Goal: Task Accomplishment & Management: Manage account settings

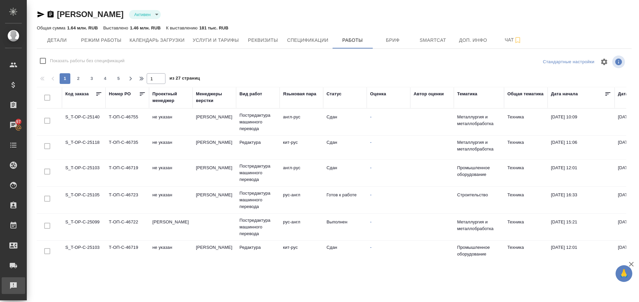
click at [9, 291] on div "Рекламации" at bounding box center [5, 286] width 17 height 10
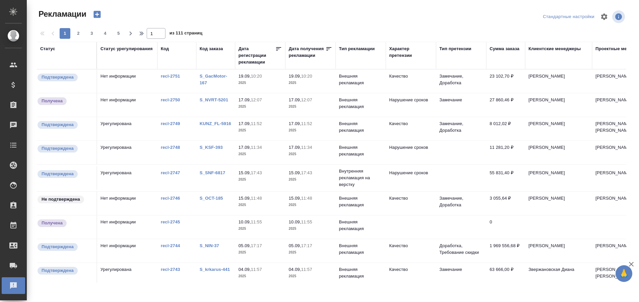
click at [212, 45] on th "Код заказа" at bounding box center [215, 55] width 39 height 27
click at [212, 48] on div "Код заказа" at bounding box center [210, 49] width 23 height 7
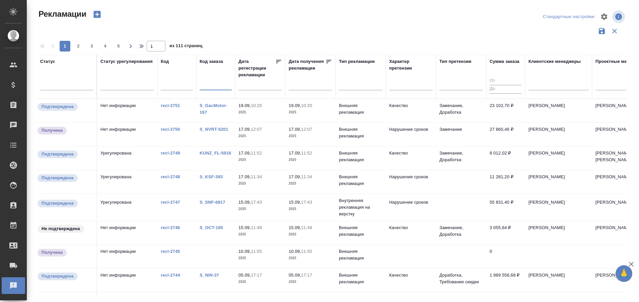
click at [199, 87] on input "text" at bounding box center [215, 86] width 32 height 8
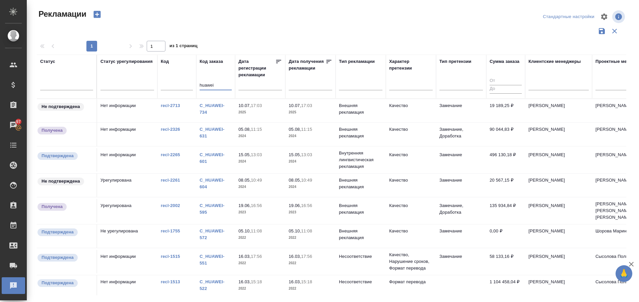
type input "huawei"
click at [205, 108] on div "C_HUAWEI-734" at bounding box center [215, 108] width 32 height 13
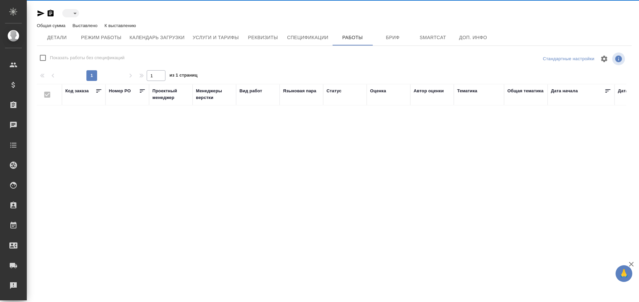
type input "active"
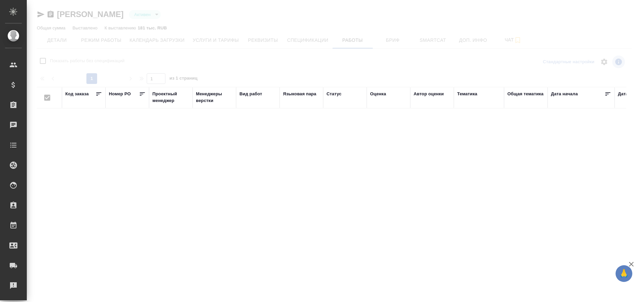
checkbox input "false"
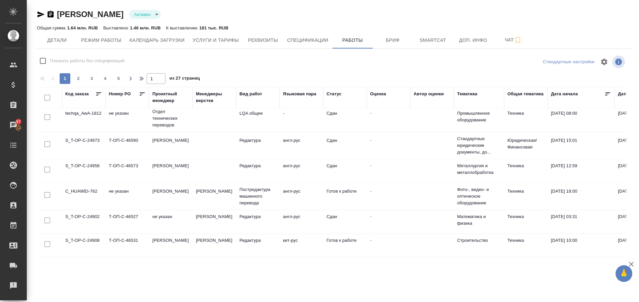
scroll to position [506, 0]
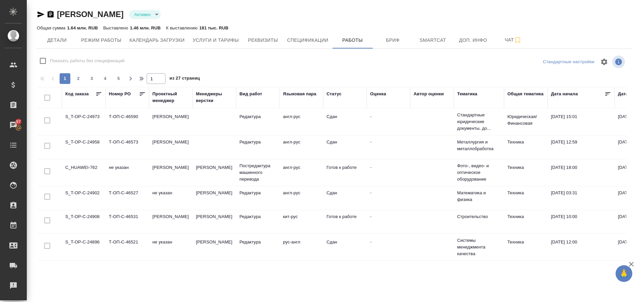
click at [90, 161] on td "C_HUAWEI-762" at bounding box center [84, 172] width 44 height 23
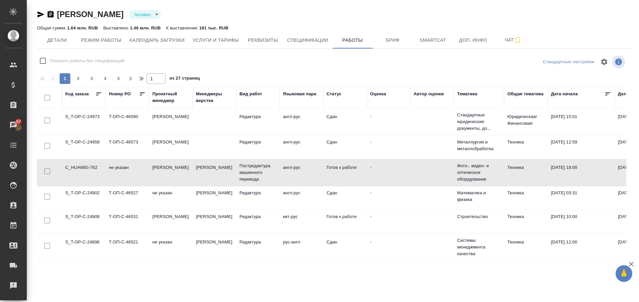
click at [90, 161] on td "C_HUAWEI-762" at bounding box center [84, 172] width 44 height 23
click at [13, 281] on div "Рекламации" at bounding box center [5, 286] width 17 height 10
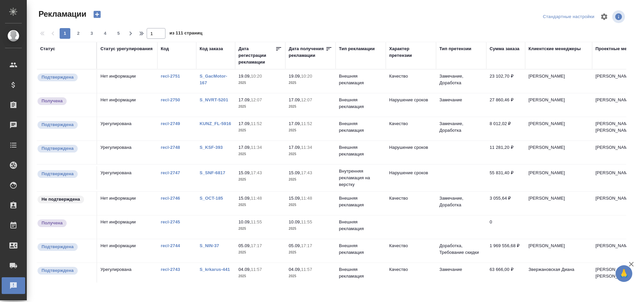
click at [209, 49] on div "Код заказа" at bounding box center [210, 49] width 23 height 7
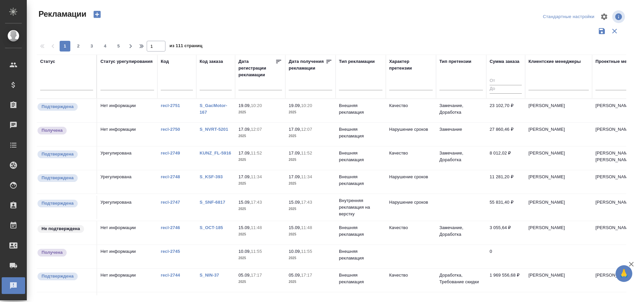
click at [209, 82] on input "text" at bounding box center [215, 86] width 32 height 8
type input "huawei"
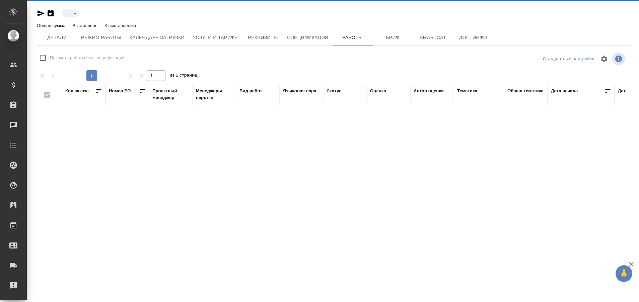
type input "active"
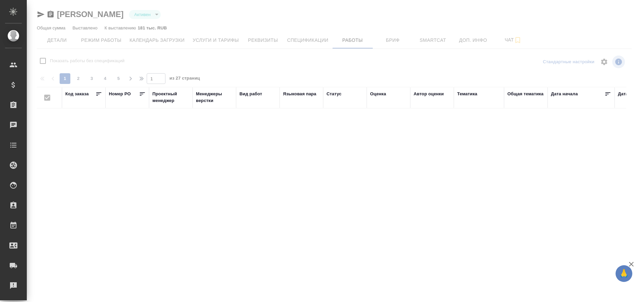
checkbox input "false"
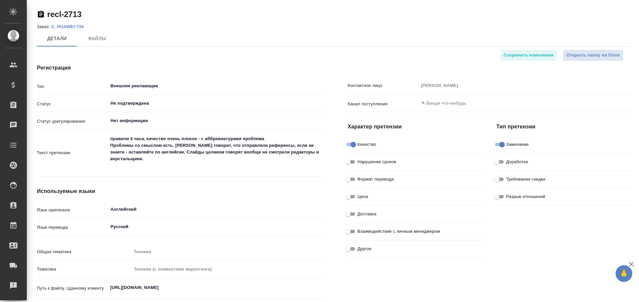
type textarea "x"
type input "Причины неподтвержденных рекламаций"
type input "Лингвистические причины"
type textarea "x"
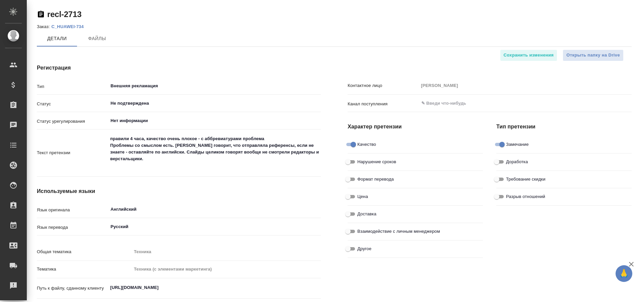
type textarea "x"
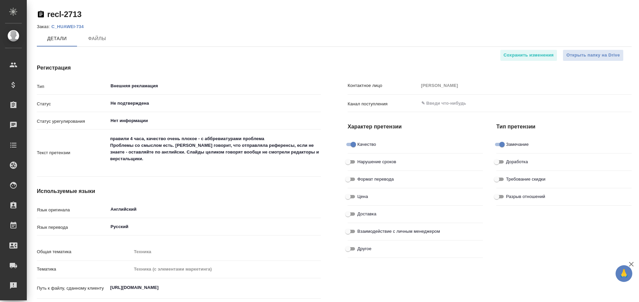
type input "[PERSON_NAME]"
type textarea "x"
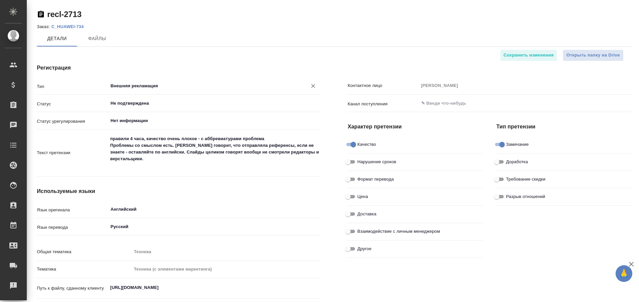
type textarea "x"
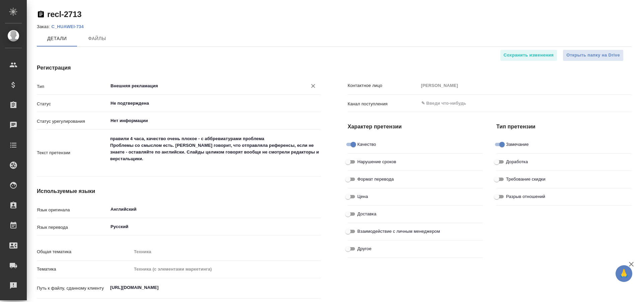
type textarea "x"
click at [73, 26] on p "C_HUAWEI-734" at bounding box center [69, 26] width 37 height 5
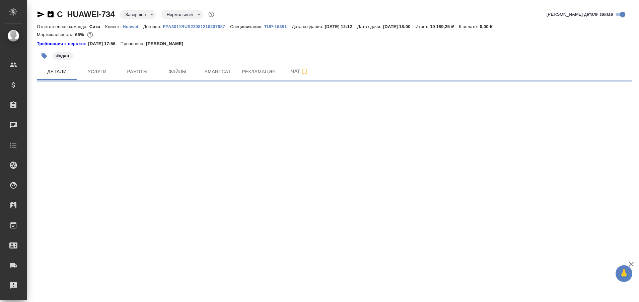
select select "RU"
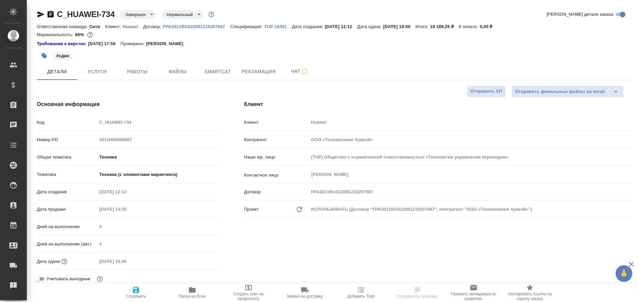
type textarea "x"
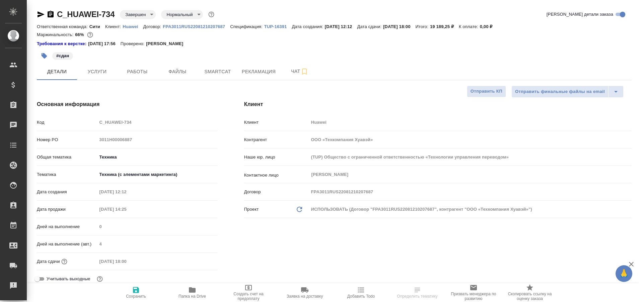
type textarea "x"
select select "RU"
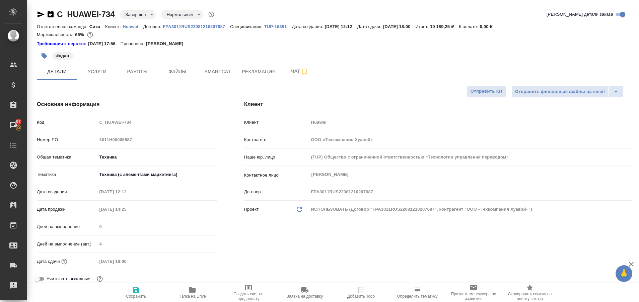
type textarea "x"
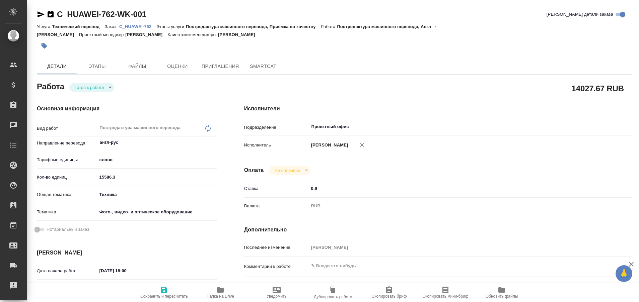
type textarea "x"
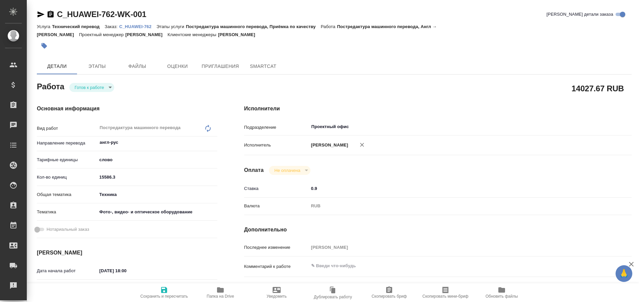
type textarea "x"
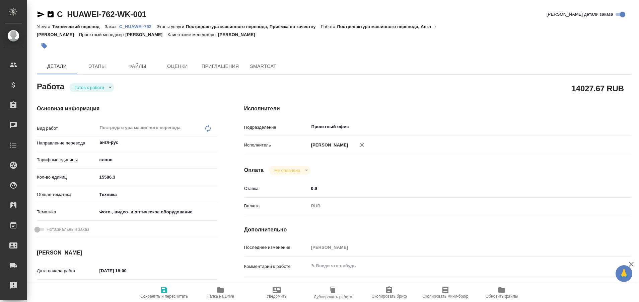
type textarea "x"
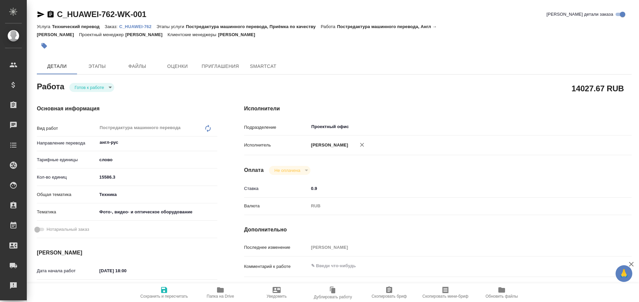
type textarea "x"
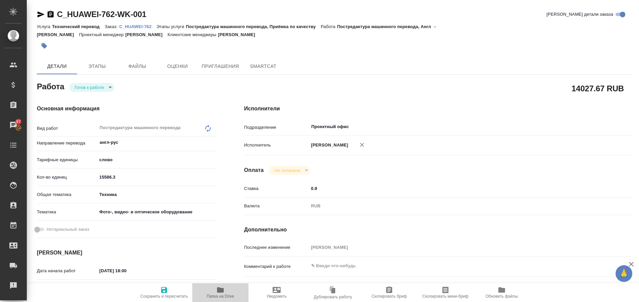
click at [220, 290] on icon "button" at bounding box center [220, 289] width 7 height 5
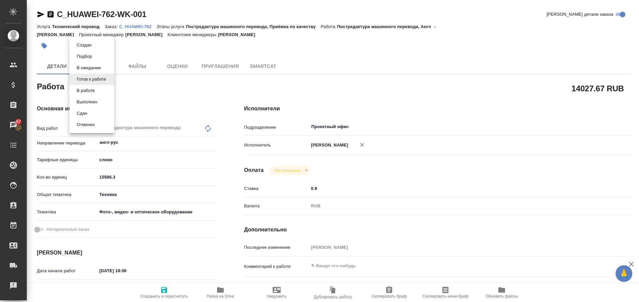
click at [108, 78] on body "🙏 .cls-1 fill:#fff; AWATERA Plastinina Anastasia Клиенты Спецификации Заказы 97…" at bounding box center [319, 151] width 639 height 302
click at [94, 104] on button "Выполнен" at bounding box center [87, 101] width 24 height 7
type textarea "x"
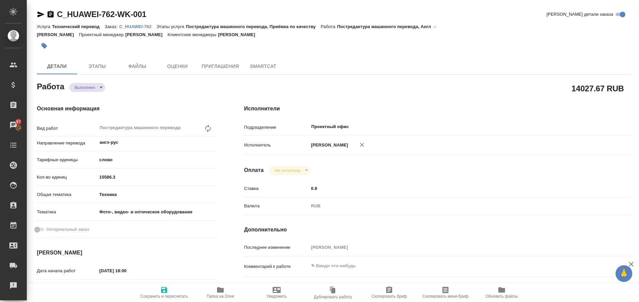
type textarea "x"
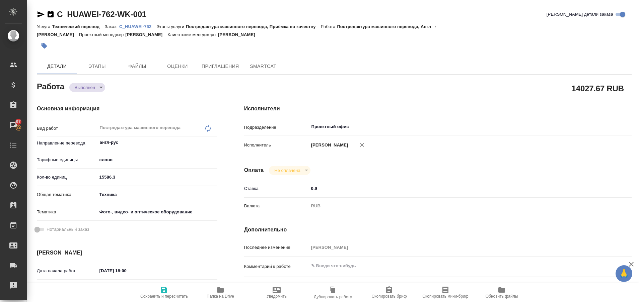
type textarea "x"
click at [139, 26] on p "C_HUAWEI-762" at bounding box center [137, 26] width 37 height 5
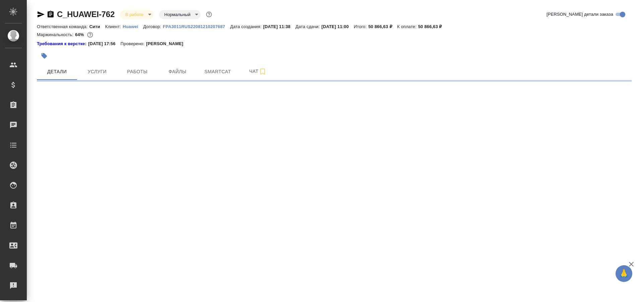
select select "RU"
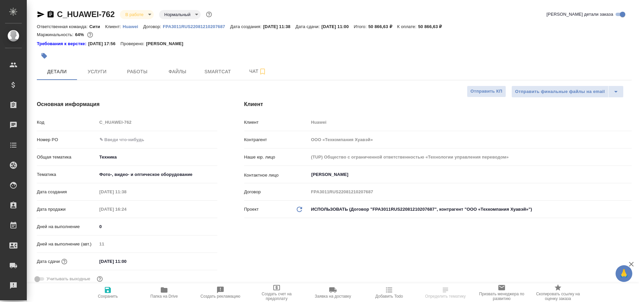
type textarea "x"
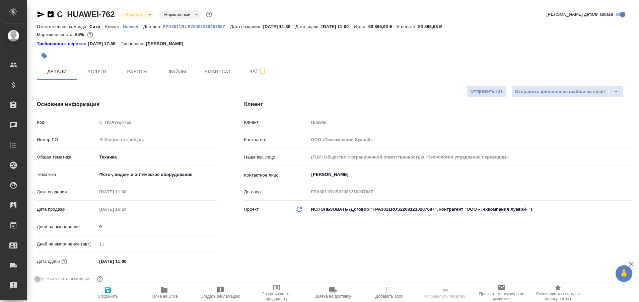
type textarea "x"
click at [251, 71] on span "Чат" at bounding box center [258, 71] width 32 height 8
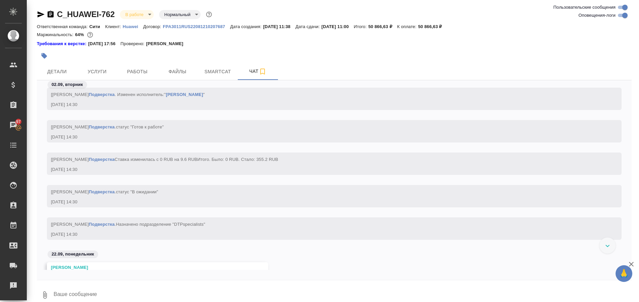
scroll to position [13759, 0]
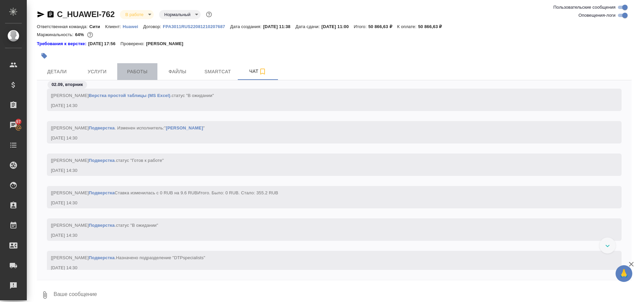
click at [146, 71] on span "Работы" at bounding box center [137, 72] width 32 height 8
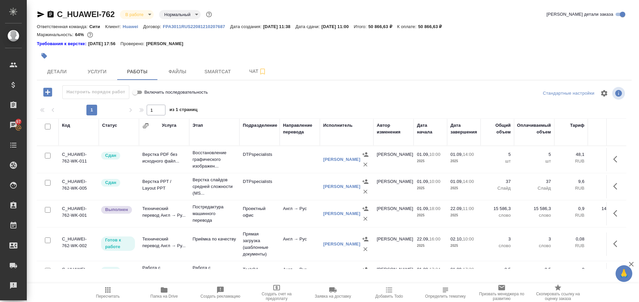
click at [169, 247] on td "Технический перевод Англ → Ру..." at bounding box center [164, 244] width 50 height 23
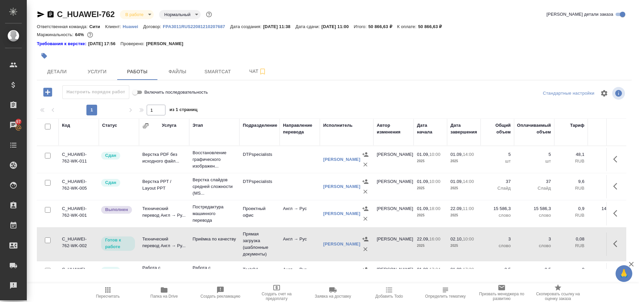
click at [169, 247] on td "Технический перевод Англ → Ру..." at bounding box center [164, 244] width 50 height 23
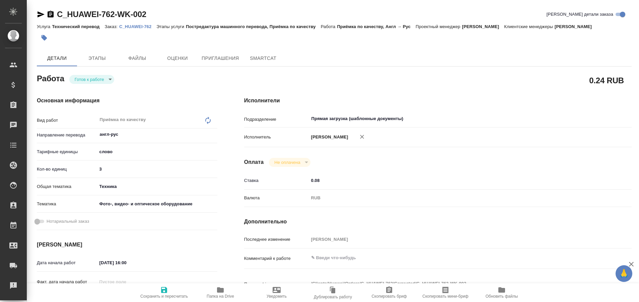
type textarea "x"
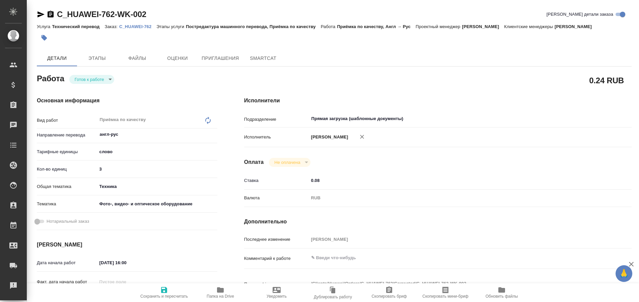
type textarea "x"
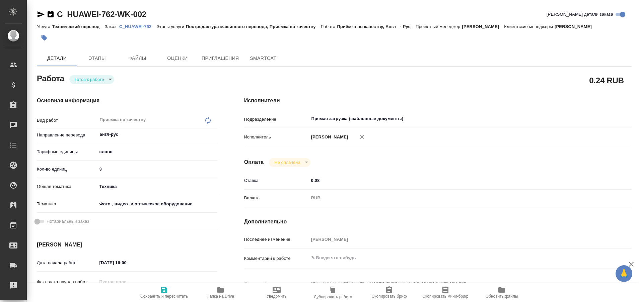
type textarea "x"
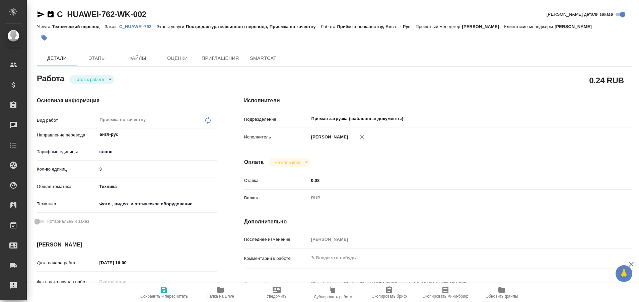
type textarea "x"
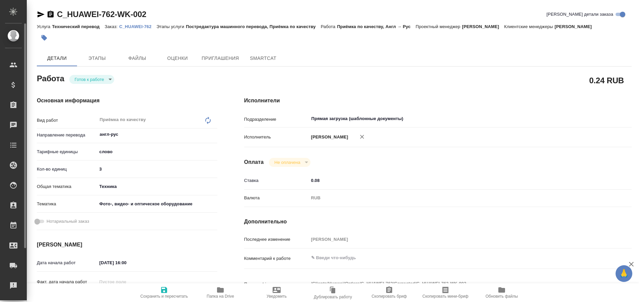
type textarea "x"
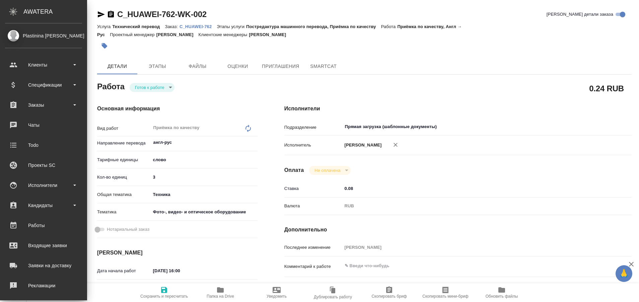
type textarea "x"
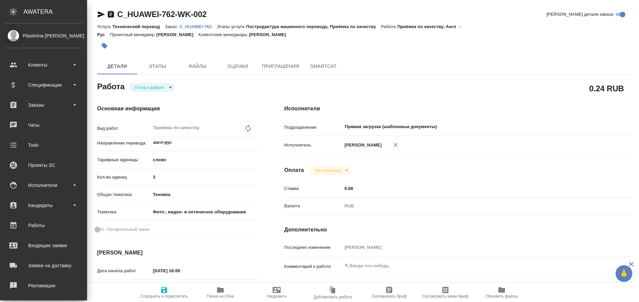
type textarea "x"
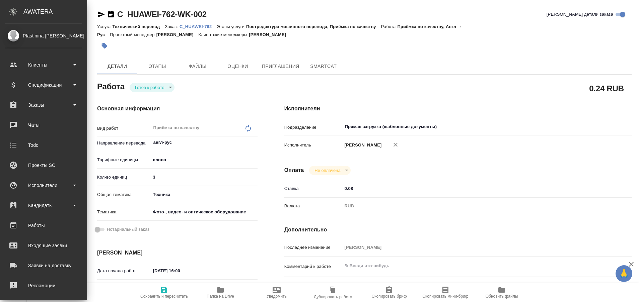
type textarea "x"
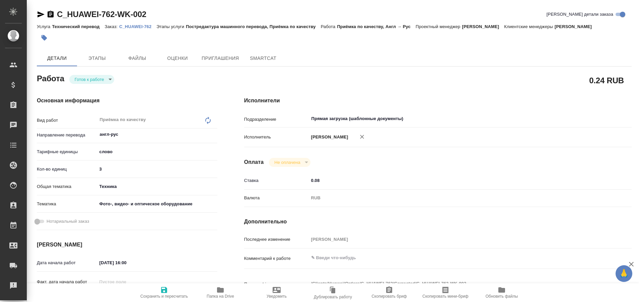
type textarea "x"
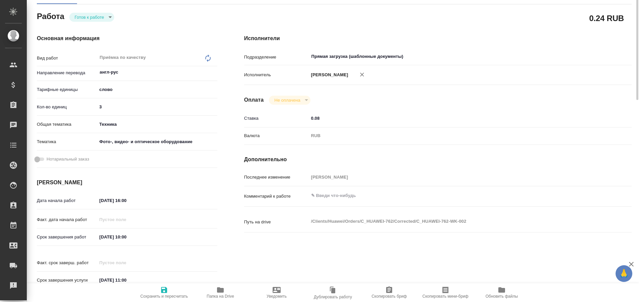
type textarea "x"
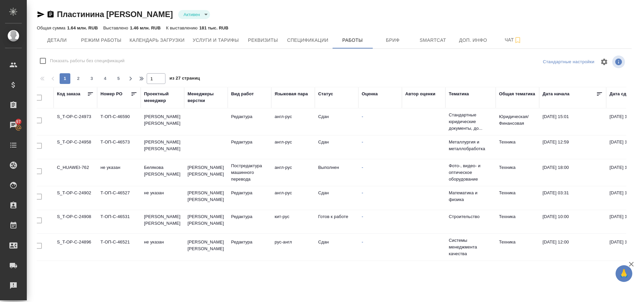
scroll to position [506, 0]
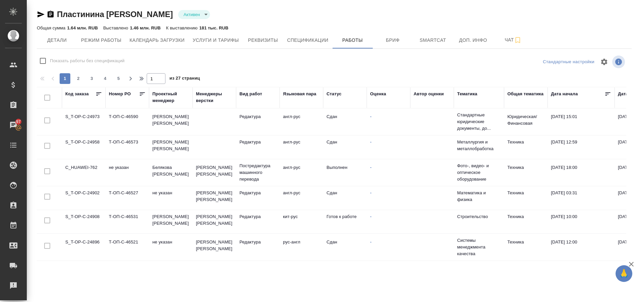
click at [78, 210] on td "S_T-OP-C-24908" at bounding box center [84, 221] width 44 height 23
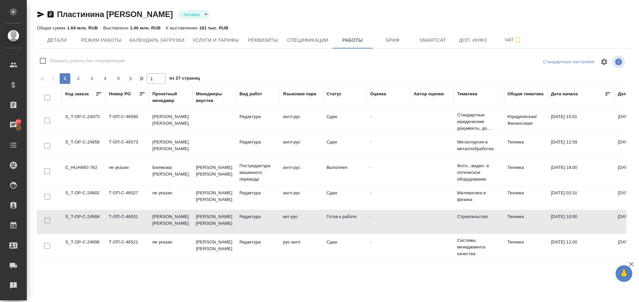
click at [78, 210] on td "S_T-OP-C-24908" at bounding box center [84, 221] width 44 height 23
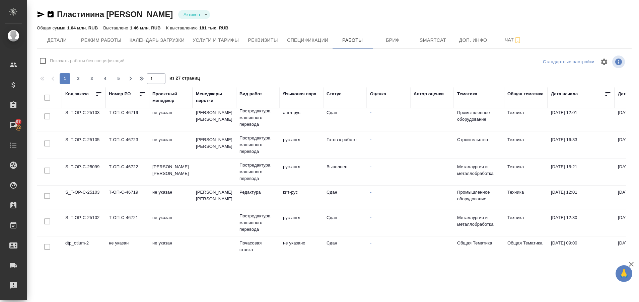
scroll to position [51, 0]
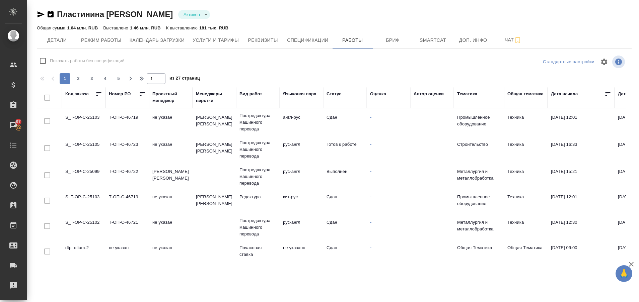
click at [90, 140] on td "S_T-OP-C-25105" at bounding box center [84, 149] width 44 height 23
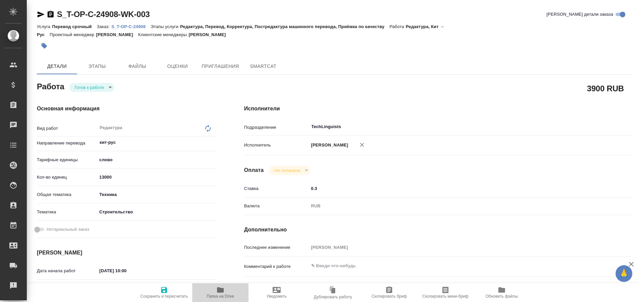
click at [214, 292] on span "Папка на Drive" at bounding box center [220, 292] width 48 height 13
click at [137, 25] on p "S_T-OP-C-24908" at bounding box center [130, 26] width 39 height 5
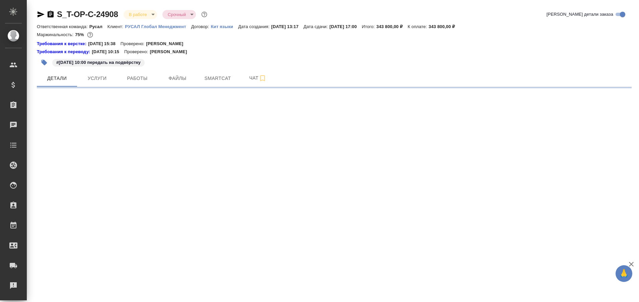
select select "RU"
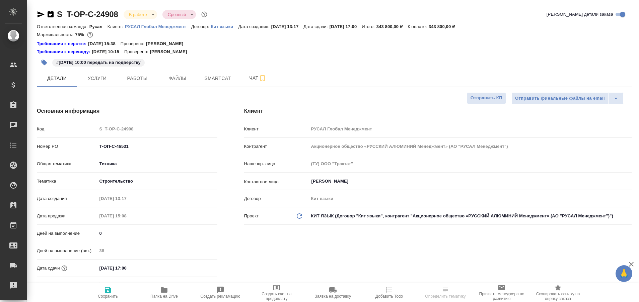
type textarea "x"
click at [134, 81] on span "Работы" at bounding box center [137, 78] width 32 height 8
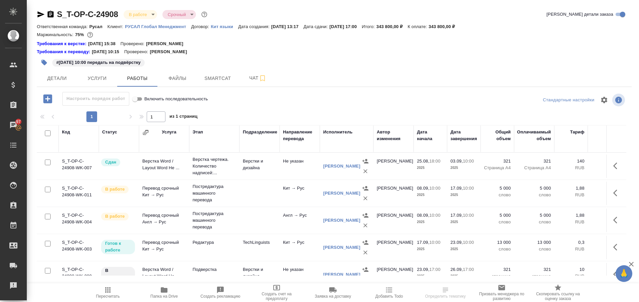
scroll to position [20, 0]
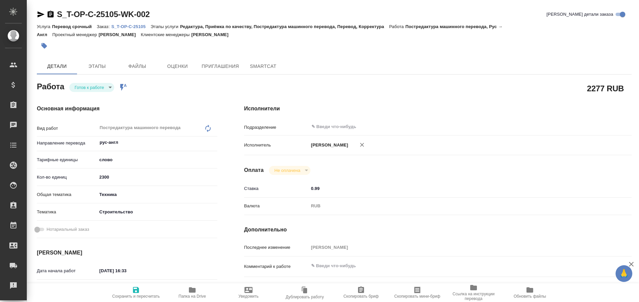
type textarea "x"
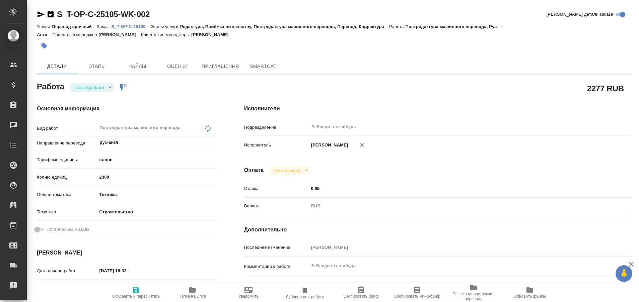
type textarea "x"
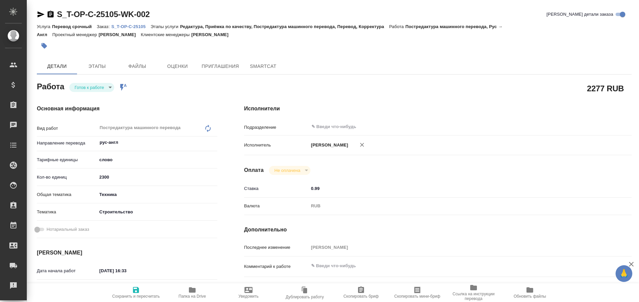
type textarea "x"
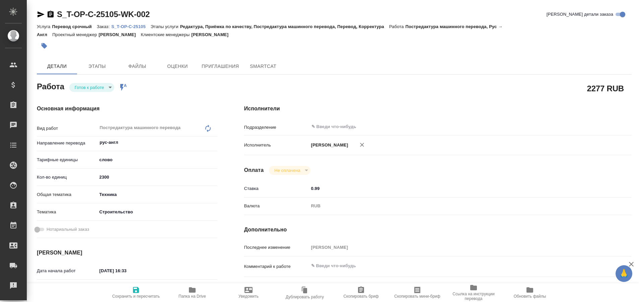
click at [126, 26] on p "S_T-OP-C-25105" at bounding box center [130, 26] width 39 height 5
type textarea "x"
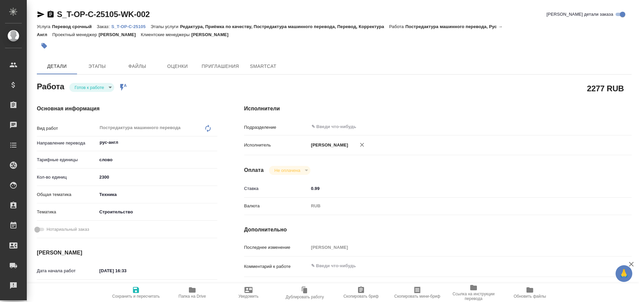
type textarea "x"
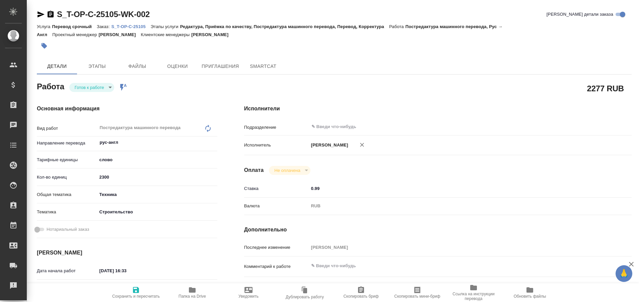
type textarea "x"
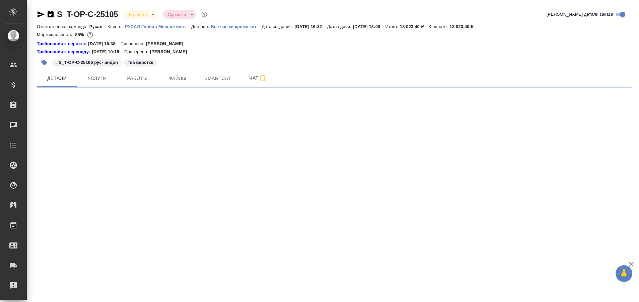
select select "RU"
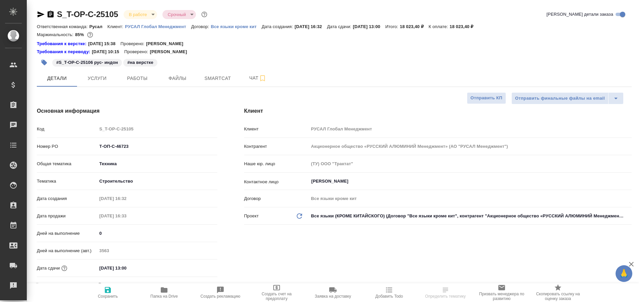
type textarea "x"
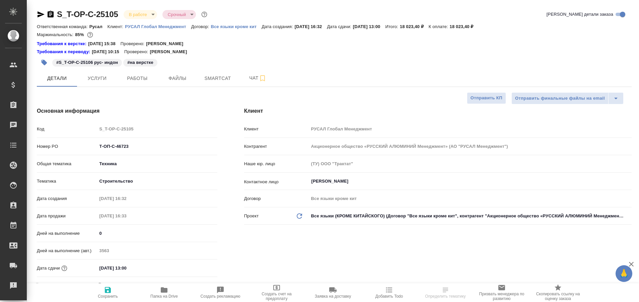
type textarea "x"
click at [138, 77] on span "Работы" at bounding box center [137, 78] width 32 height 8
